Goal: Information Seeking & Learning: Learn about a topic

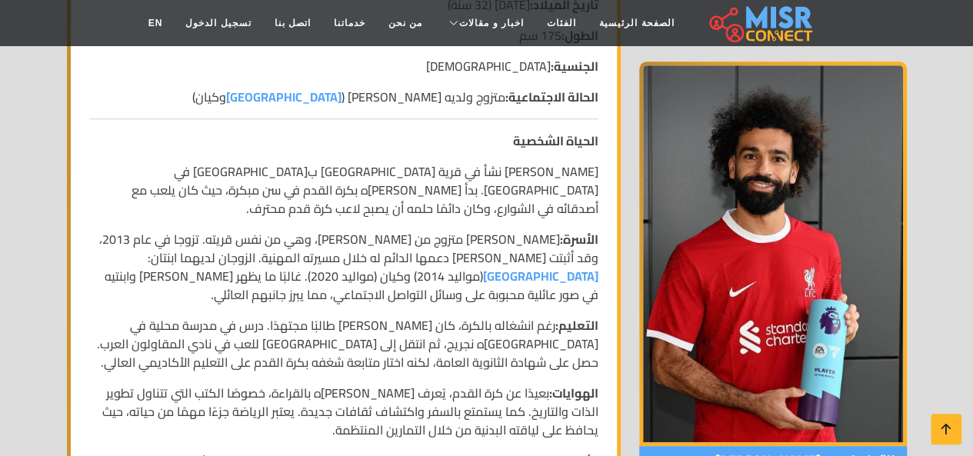
scroll to position [539, 0]
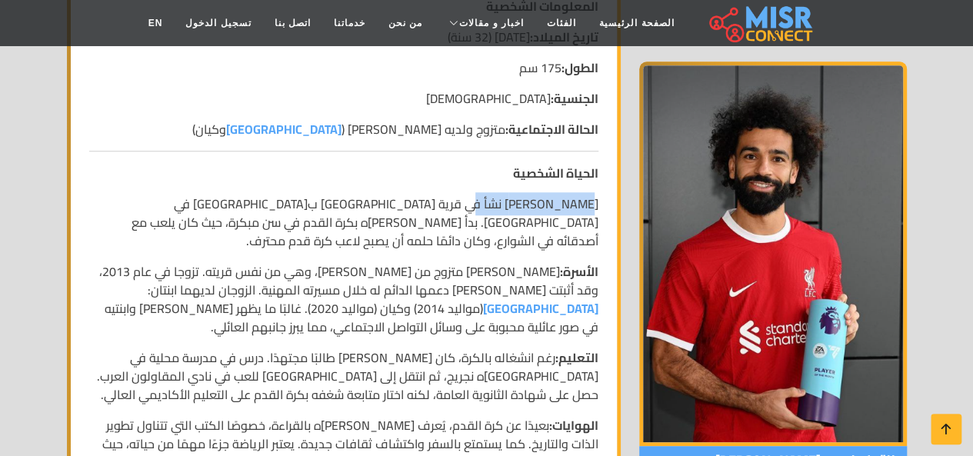
drag, startPoint x: 591, startPoint y: 202, endPoint x: 486, endPoint y: 199, distance: 104.7
click at [486, 199] on p "[PERSON_NAME] نشأ في قرية [GEOGRAPHIC_DATA] ب[GEOGRAPHIC_DATA] في [GEOGRAPHIC_D…" at bounding box center [343, 222] width 509 height 55
click at [459, 173] on p "الحياة الشخصية" at bounding box center [343, 173] width 509 height 18
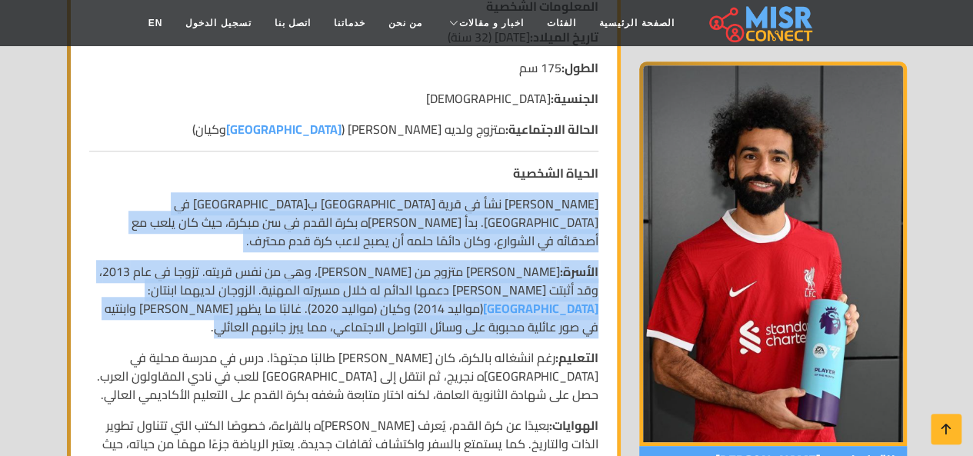
drag, startPoint x: 597, startPoint y: 202, endPoint x: 101, endPoint y: 312, distance: 508.5
copy div "[PERSON_NAME] نشأ في قرية [GEOGRAPHIC_DATA] ب[GEOGRAPHIC_DATA] في [GEOGRAPHIC_D…"
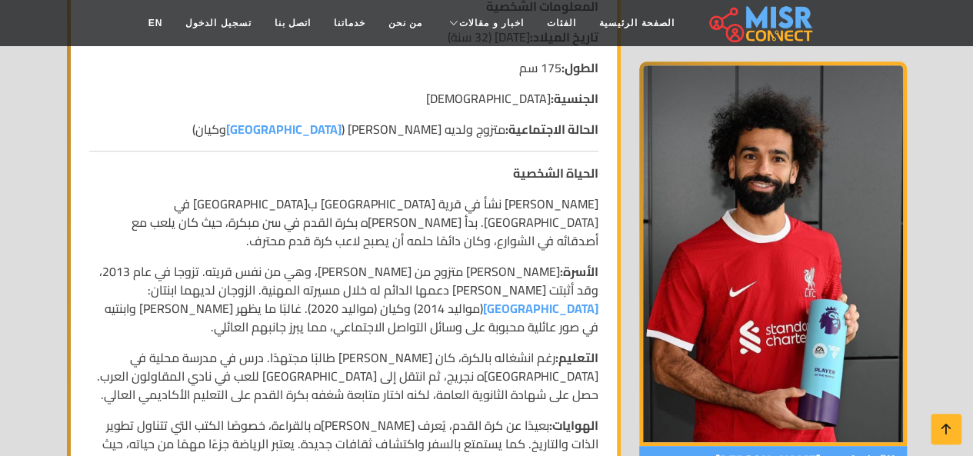
click at [322, 176] on p "الحياة الشخصية" at bounding box center [343, 173] width 509 height 18
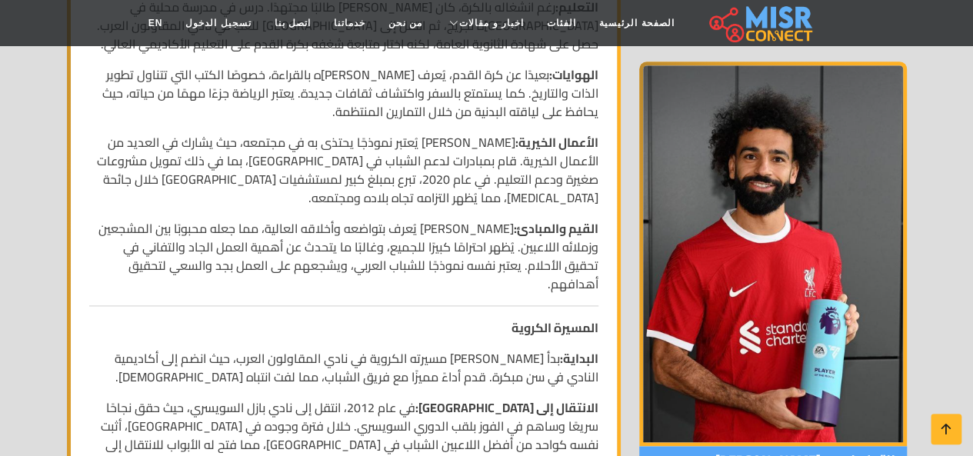
scroll to position [923, 0]
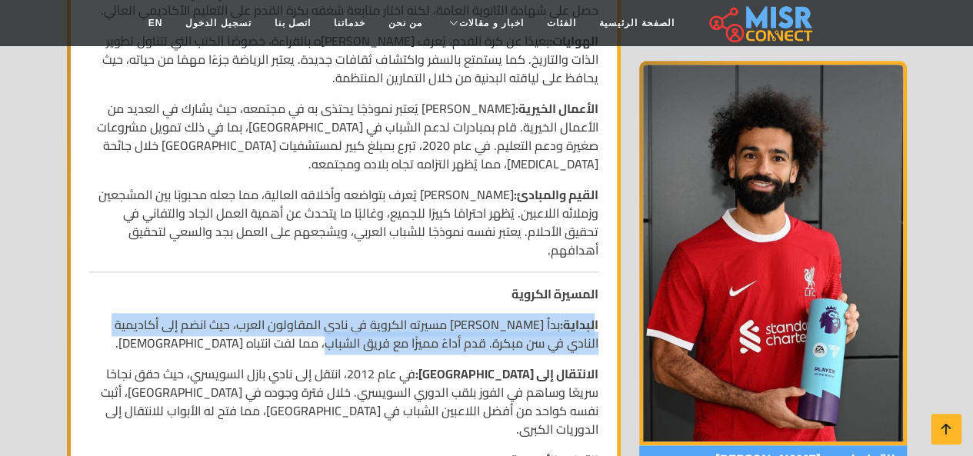
drag, startPoint x: 596, startPoint y: 270, endPoint x: 364, endPoint y: 282, distance: 231.9
click at [364, 315] on p "البداية: بدأ [PERSON_NAME]ه الكروية في نادي المقاولون العرب، حيث انضم إلى أكادي…" at bounding box center [343, 333] width 509 height 37
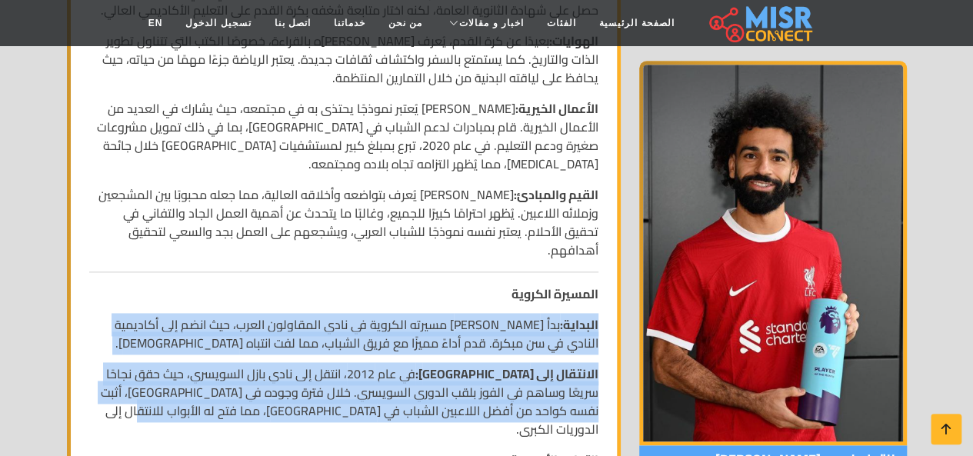
drag, startPoint x: 597, startPoint y: 269, endPoint x: 112, endPoint y: 352, distance: 492.7
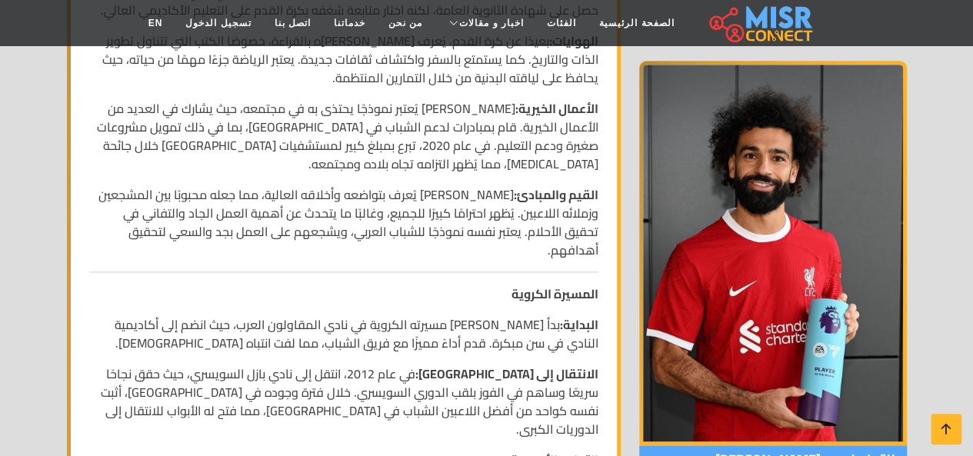
drag, startPoint x: 175, startPoint y: 375, endPoint x: 228, endPoint y: 376, distance: 53.1
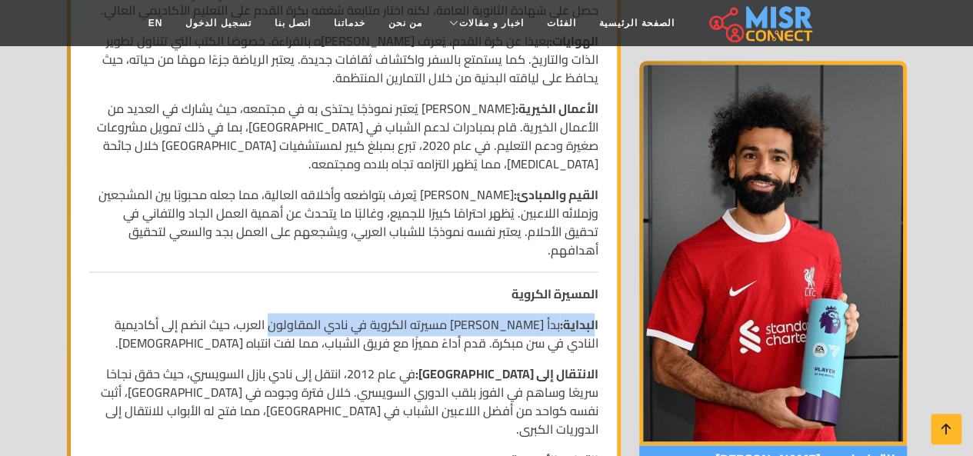
drag, startPoint x: 596, startPoint y: 269, endPoint x: 293, endPoint y: 259, distance: 302.6
click at [293, 315] on p "البداية: بدأ [PERSON_NAME]ه الكروية في نادي المقاولون العرب، حيث انضم إلى أكادي…" at bounding box center [343, 333] width 509 height 37
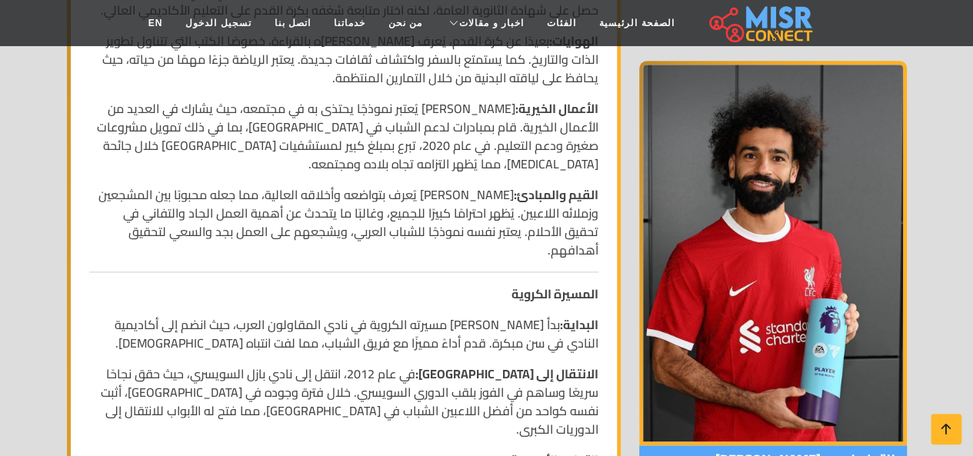
click at [297, 285] on p "المسيرة الكروية" at bounding box center [343, 294] width 509 height 18
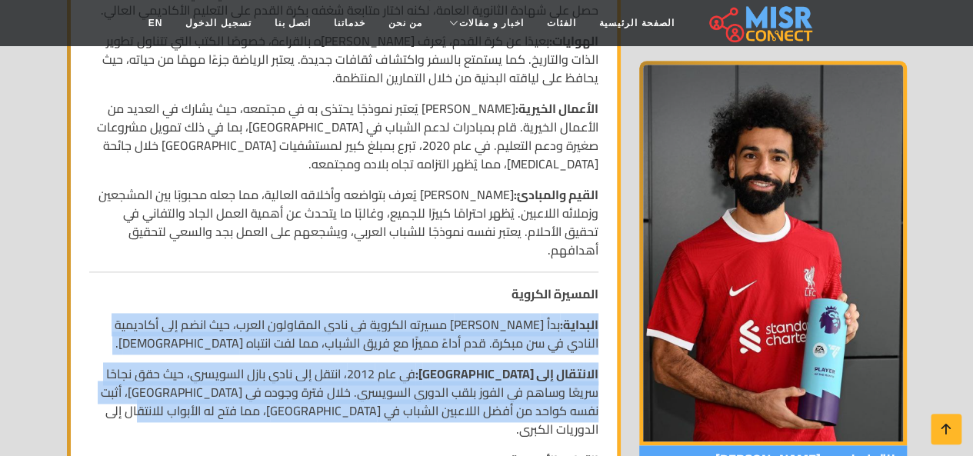
drag, startPoint x: 597, startPoint y: 269, endPoint x: 259, endPoint y: 356, distance: 348.8
copy div "البداية: بدأ [PERSON_NAME]ه الكروية في نادي المقاولون العرب، حيث انضم إلى أكادي…"
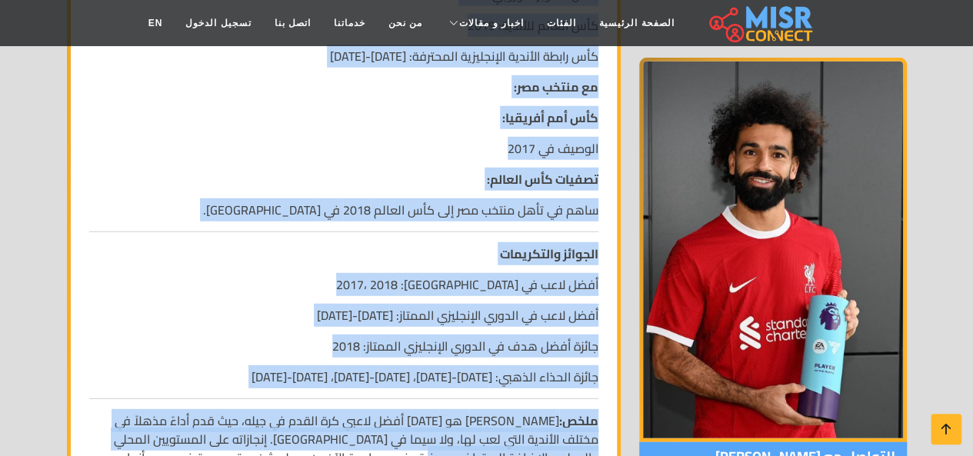
scroll to position [2111, 0]
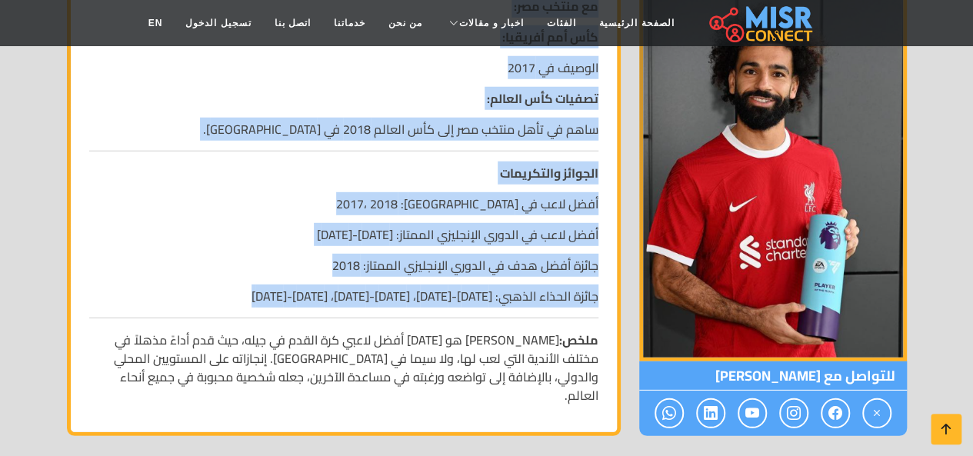
drag, startPoint x: 597, startPoint y: 229, endPoint x: 505, endPoint y: 236, distance: 92.6
copy div "مع الأندية: بازل: الدوري السويسري: [DATE]-[DATE] ليفربول: دوري أبطال أوروبا: [D…"
